Goal: Complete application form

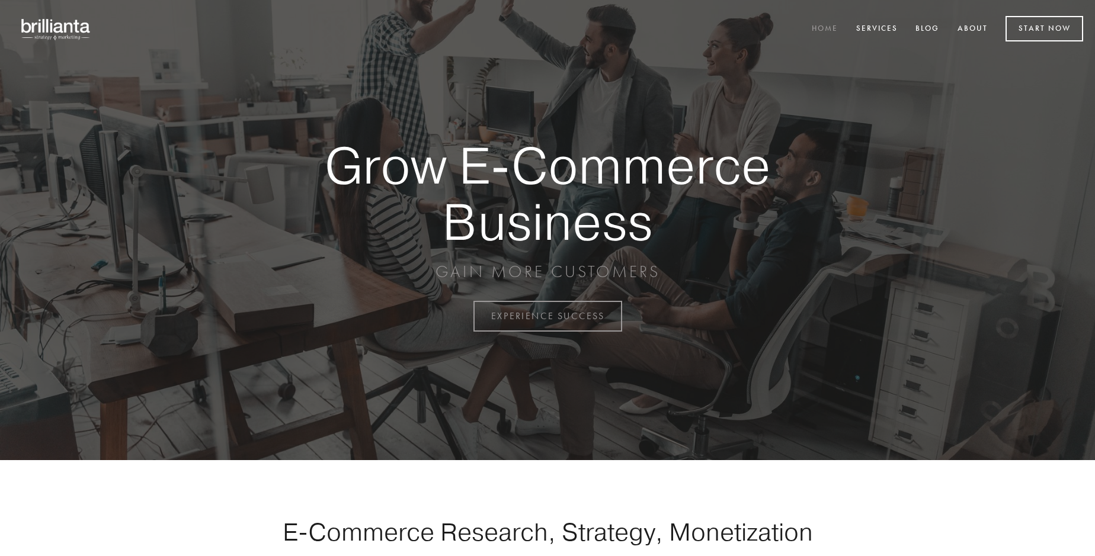
scroll to position [3106, 0]
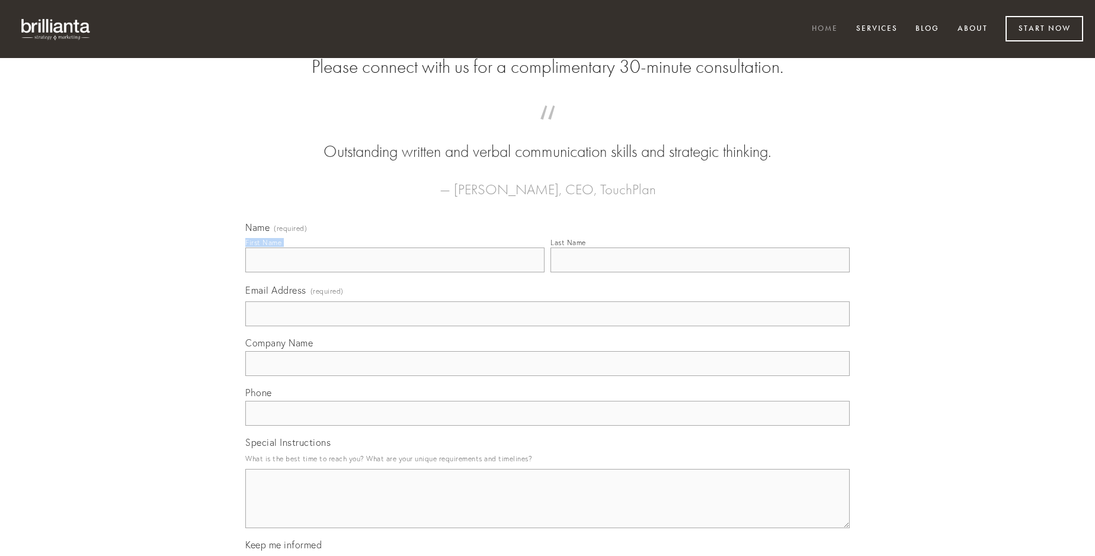
type input "[PERSON_NAME]"
click at [700, 273] on input "Last Name" at bounding box center [700, 260] width 299 height 25
type input "[PERSON_NAME]"
click at [548, 327] on input "Email Address (required)" at bounding box center [547, 314] width 604 height 25
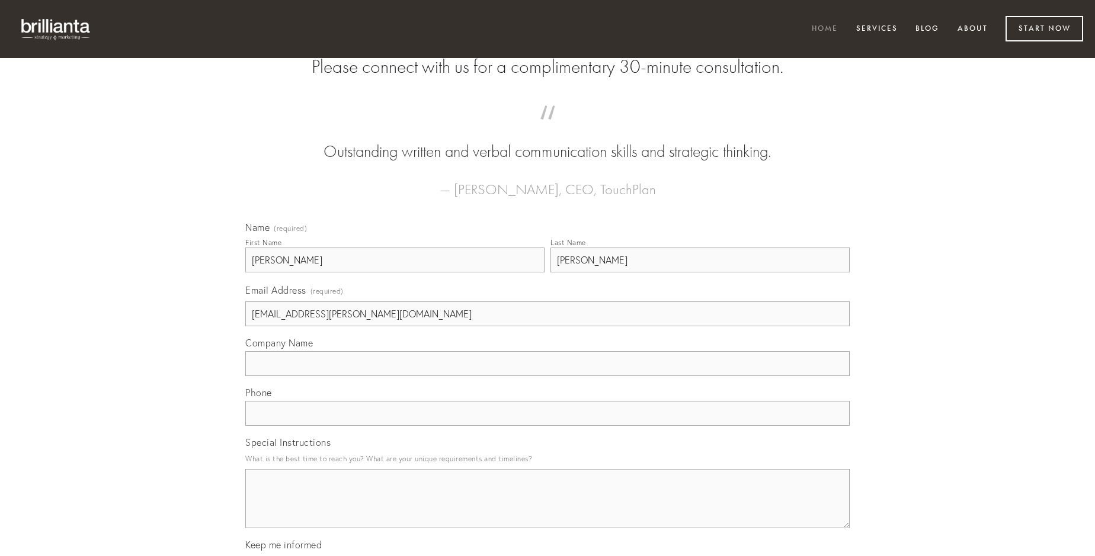
type input "[EMAIL_ADDRESS][PERSON_NAME][DOMAIN_NAME]"
click at [548, 376] on input "Company Name" at bounding box center [547, 363] width 604 height 25
type input "non"
click at [548, 426] on input "text" at bounding box center [547, 413] width 604 height 25
click at [548, 510] on textarea "Special Instructions" at bounding box center [547, 498] width 604 height 59
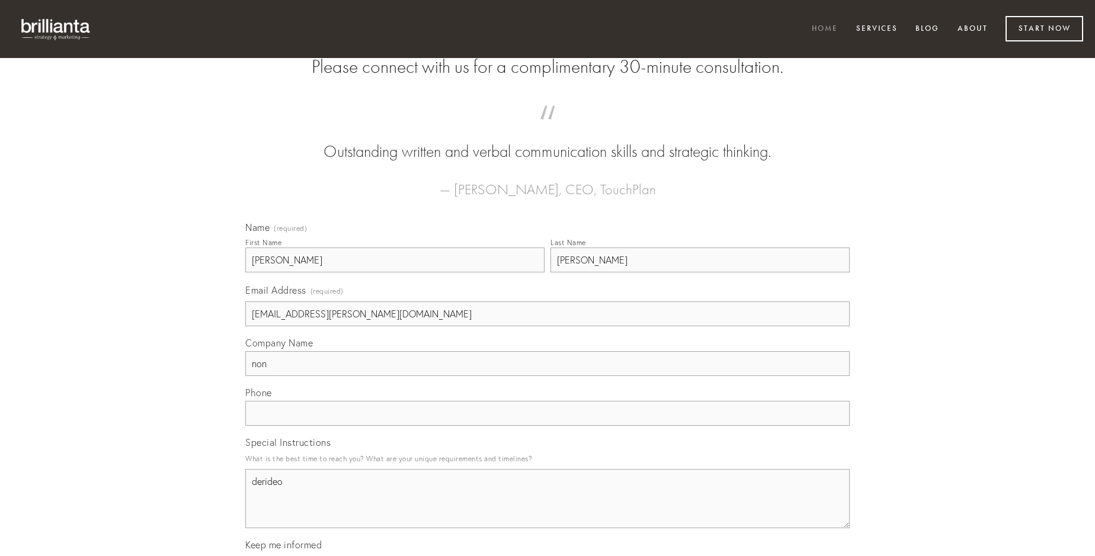
type textarea "derideo"
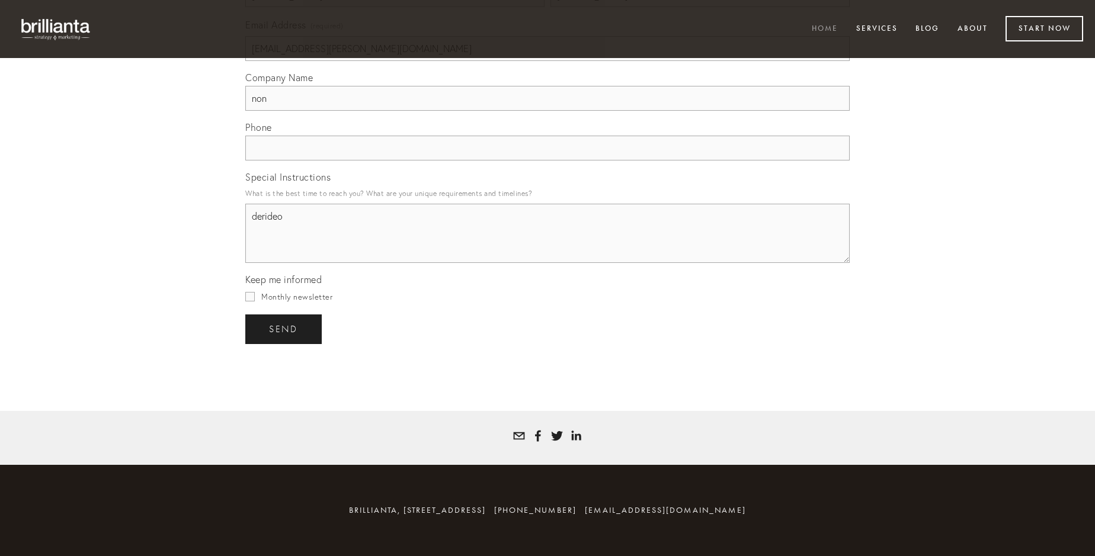
click at [284, 329] on span "send" at bounding box center [283, 329] width 29 height 11
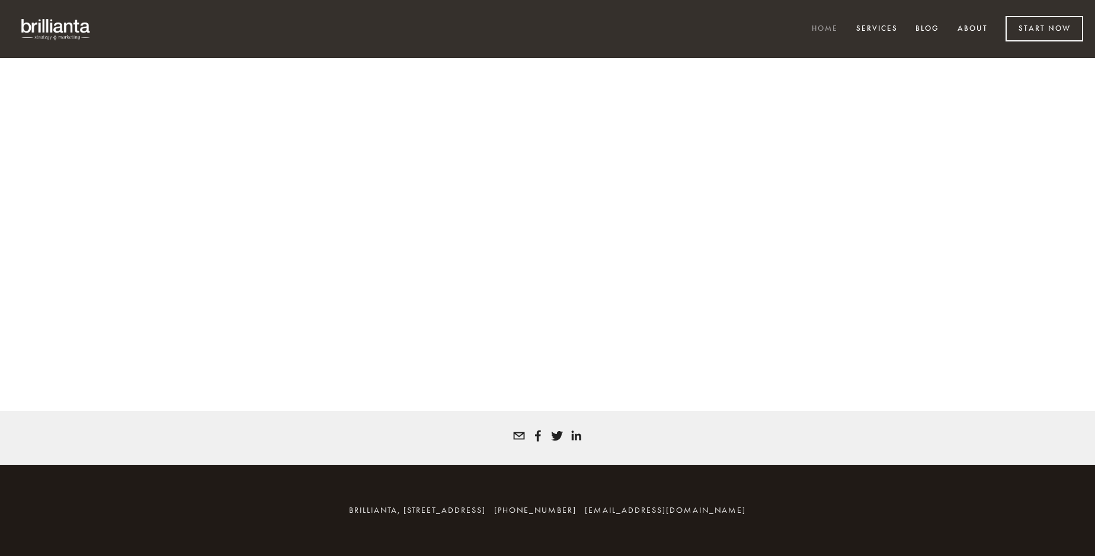
scroll to position [3090, 0]
